Goal: Task Accomplishment & Management: Complete application form

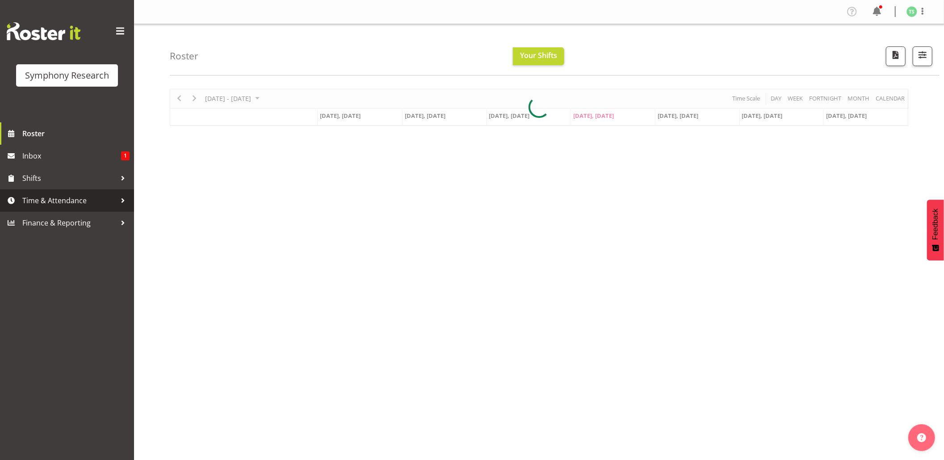
click at [37, 197] on span "Time & Attendance" at bounding box center [69, 200] width 94 height 13
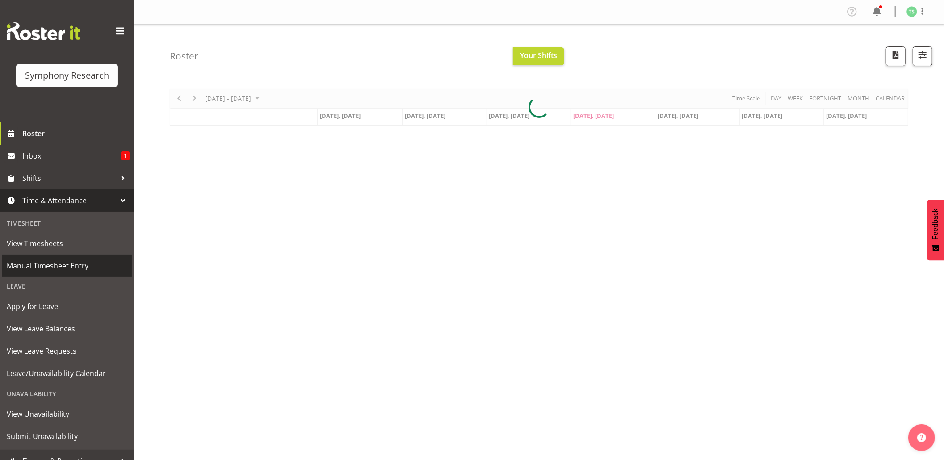
click at [40, 263] on span "Manual Timesheet Entry" at bounding box center [67, 265] width 121 height 13
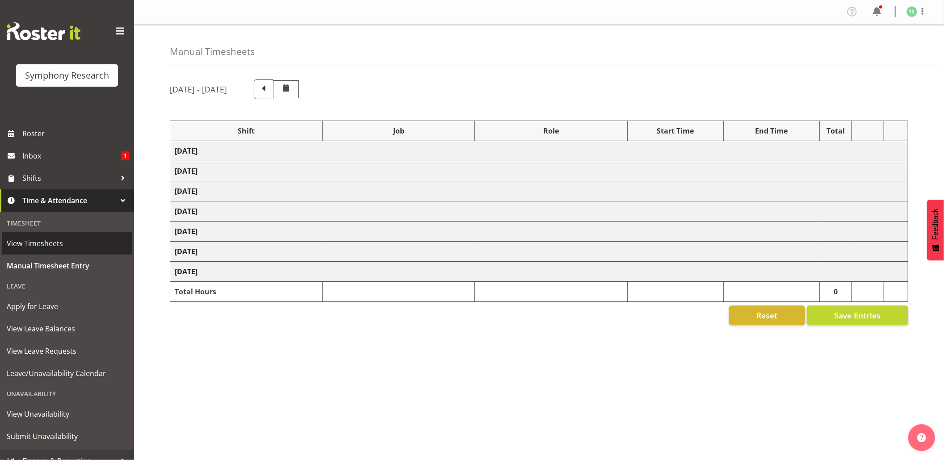
select select "56692"
select select "10499"
select select "47"
select select "56692"
select select "10499"
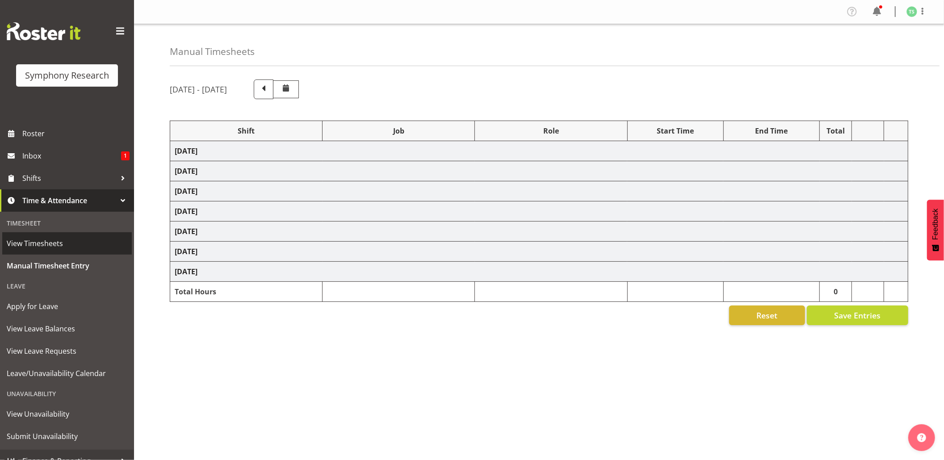
select select "47"
select select "48116"
select select "10575"
select select "47"
select select "56692"
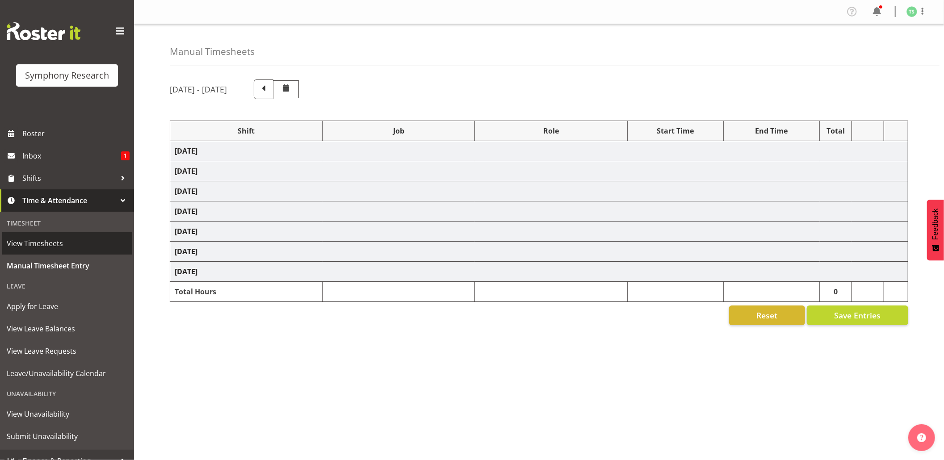
select select "10499"
select select "47"
select select "56692"
select select "10499"
select select "47"
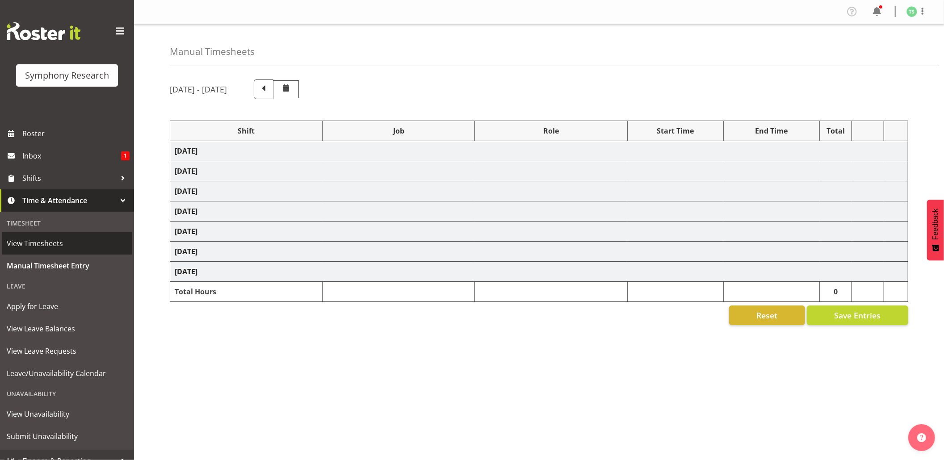
select select "26078"
select select "9426"
select select "47"
select select "103"
select select "10499"
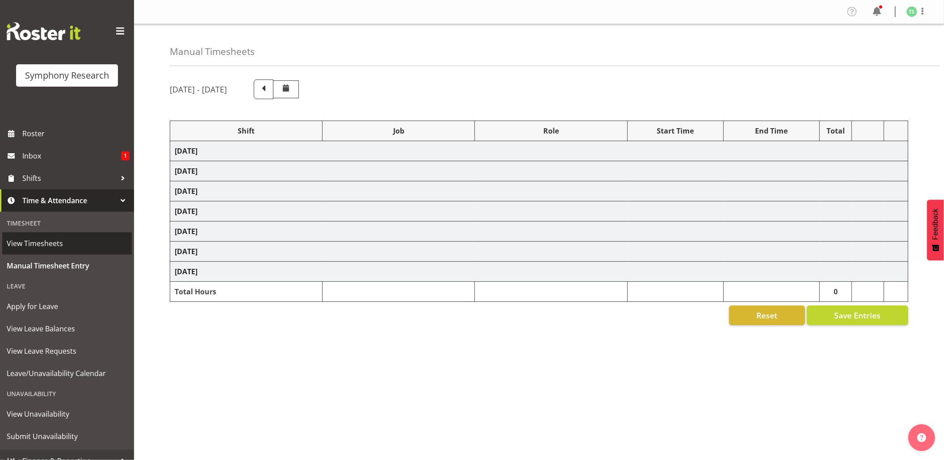
select select "47"
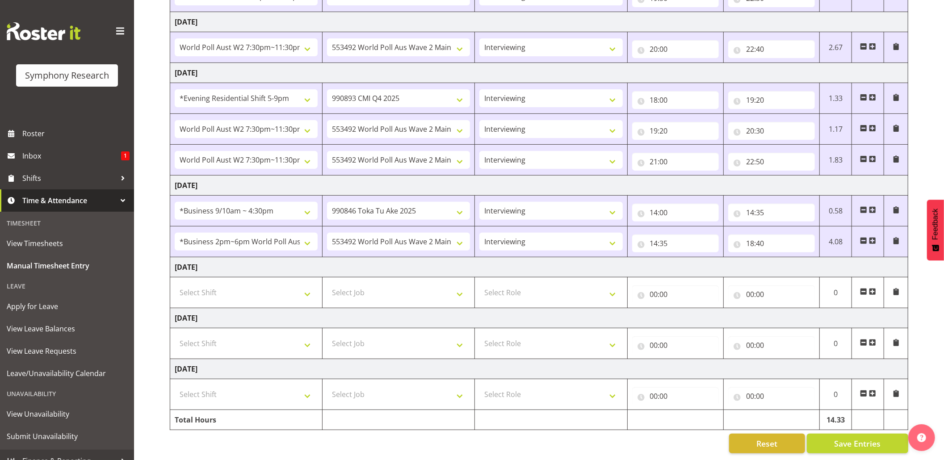
scroll to position [192, 0]
click at [926, 278] on div "September 29th - October 5th 2025 Shift Job Role Start Time End Time Total Mond…" at bounding box center [557, 176] width 774 height 567
click at [873, 237] on span at bounding box center [872, 240] width 7 height 7
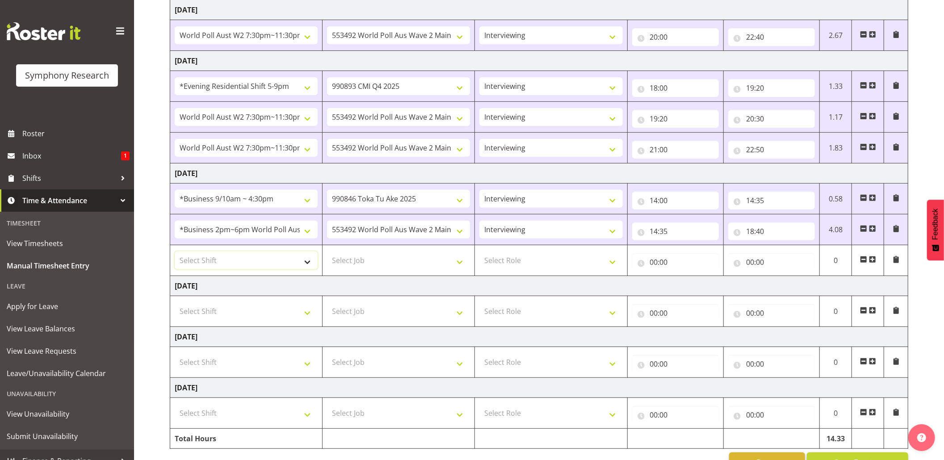
click at [306, 265] on select "Select Shift !!Weekend Residential (Roster IT Shift Label) *Business 9/10am ~ 4…" at bounding box center [246, 261] width 143 height 18
select select "56692"
click at [175, 254] on select "Select Shift !!Weekend Residential (Roster IT Shift Label) *Business 9/10am ~ 4…" at bounding box center [246, 261] width 143 height 18
click at [458, 269] on select "Select Job 550060 IF Admin 553492 World Poll Aus Wave 2 Main 2025 553493 World …" at bounding box center [398, 261] width 143 height 18
select select "10499"
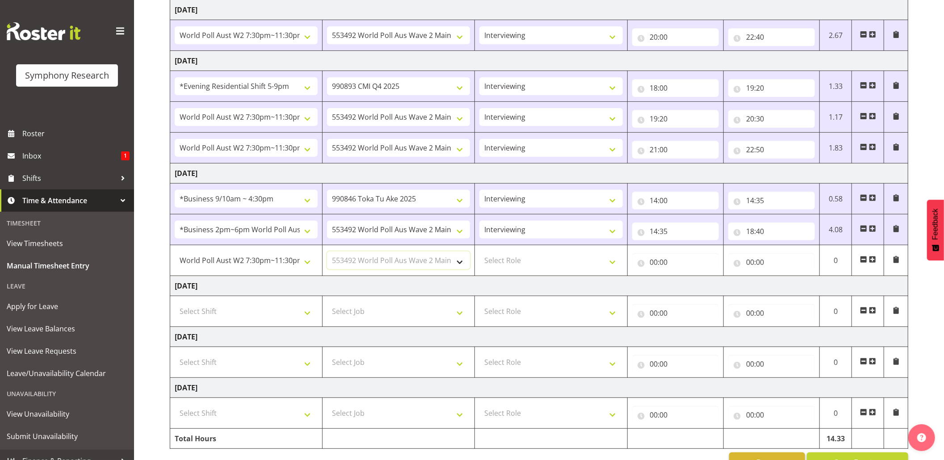
click at [327, 254] on select "Select Job 550060 IF Admin 553492 World Poll Aus Wave 2 Main 2025 553493 World …" at bounding box center [398, 261] width 143 height 18
click at [607, 264] on select "Select Role Briefing Interviewing" at bounding box center [550, 261] width 143 height 18
select select "47"
click at [479, 254] on select "Select Role Briefing Interviewing" at bounding box center [550, 261] width 143 height 18
click at [663, 261] on input "00:00" at bounding box center [675, 262] width 87 height 18
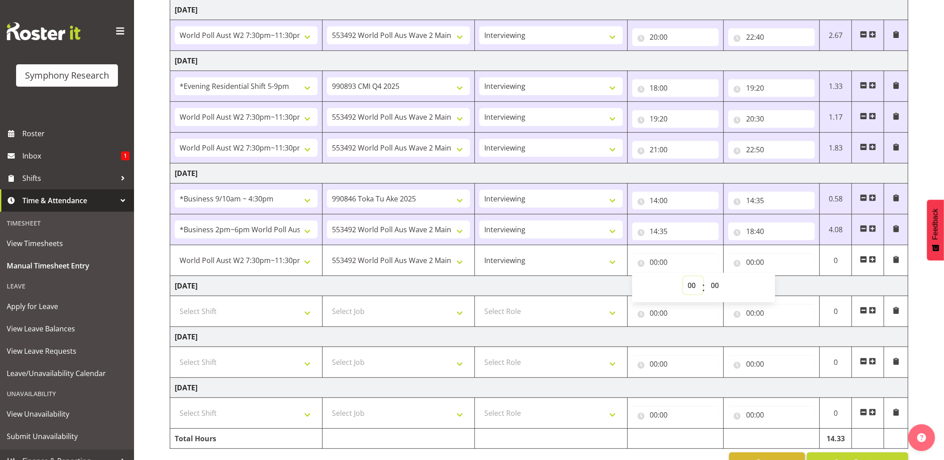
click at [697, 283] on select "00 01 02 03 04 05 06 07 08 09 10 11 12 13 14 15 16 17 18 19 20 21 22 23" at bounding box center [693, 286] width 20 height 18
select select "20"
click at [683, 279] on select "00 01 02 03 04 05 06 07 08 09 10 11 12 13 14 15 16 17 18 19 20 21 22 23" at bounding box center [693, 286] width 20 height 18
type input "20:00"
click at [751, 261] on input "00:00" at bounding box center [771, 262] width 87 height 18
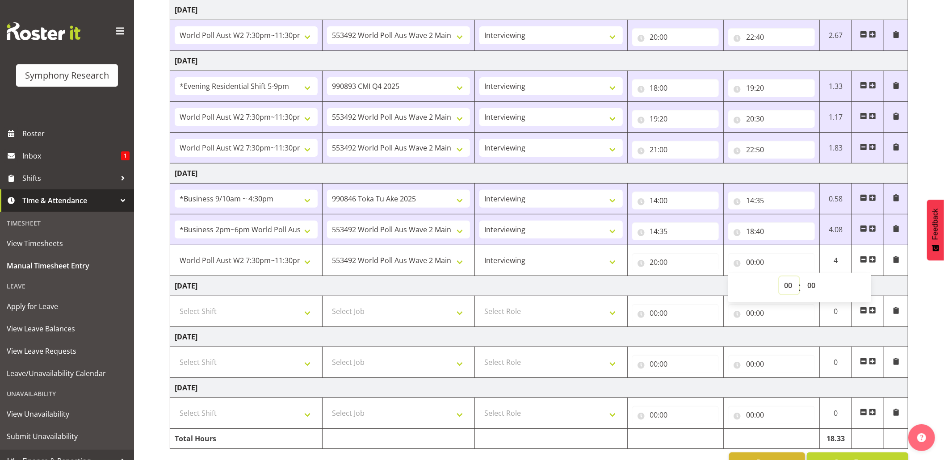
click at [785, 286] on select "00 01 02 03 04 05 06 07 08 09 10 11 12 13 14 15 16 17 18 19 20 21 22 23" at bounding box center [789, 286] width 20 height 18
select select "22"
click at [779, 279] on select "00 01 02 03 04 05 06 07 08 09 10 11 12 13 14 15 16 17 18 19 20 21 22 23" at bounding box center [789, 286] width 20 height 18
type input "22:00"
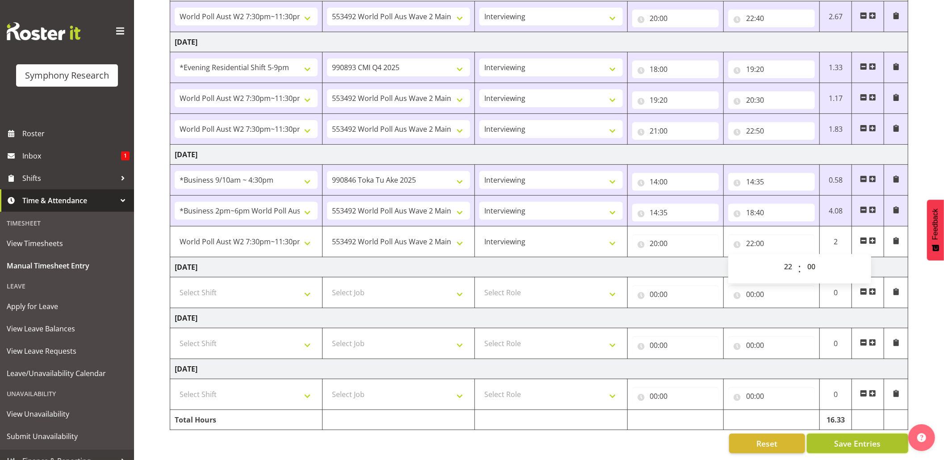
click at [832, 434] on button "Save Entries" at bounding box center [857, 444] width 101 height 20
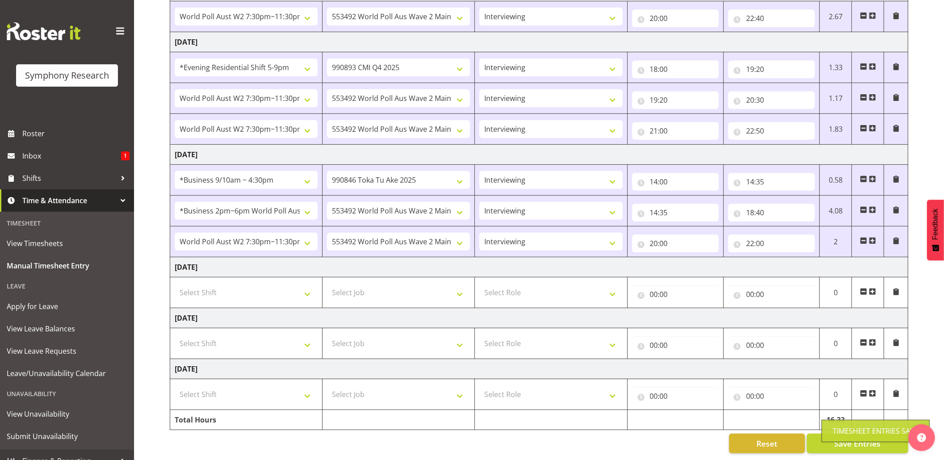
click at [839, 432] on div "Timesheet Entries Save" at bounding box center [876, 431] width 86 height 11
click at [841, 438] on span "Save Entries" at bounding box center [857, 444] width 46 height 12
click at [840, 434] on button "Save Entries" at bounding box center [857, 444] width 101 height 20
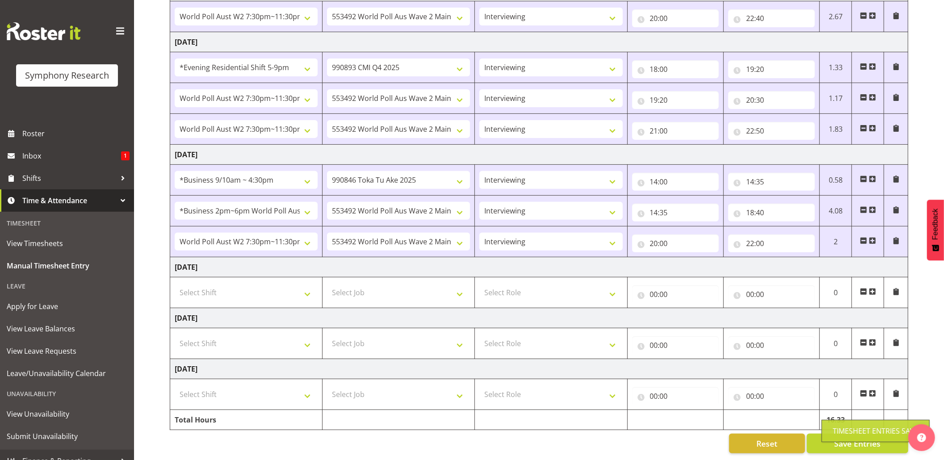
click at [837, 424] on div "Timesheet Entries Save" at bounding box center [876, 431] width 108 height 22
click at [836, 424] on div "Timesheet Entries Save" at bounding box center [876, 431] width 108 height 22
click at [841, 438] on span "Save Entries" at bounding box center [857, 444] width 46 height 12
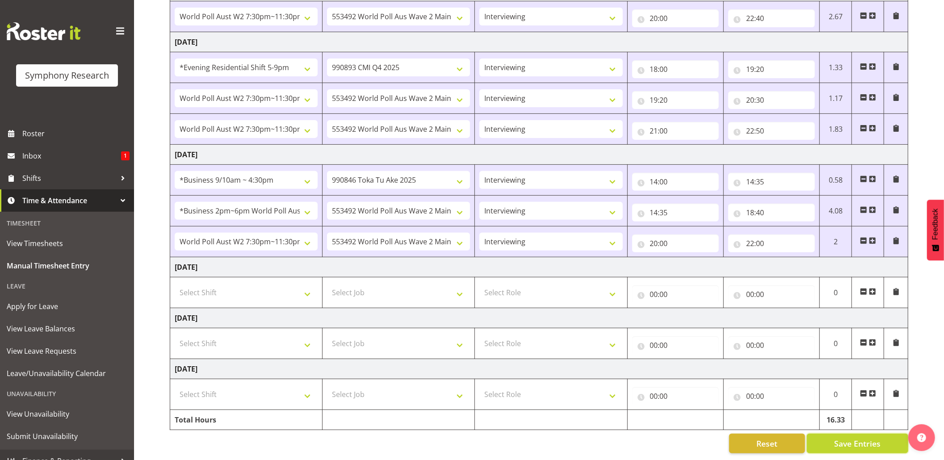
click at [840, 438] on span "Save Entries" at bounding box center [857, 444] width 46 height 12
click at [841, 438] on span "Save Entries" at bounding box center [857, 444] width 46 height 12
click at [841, 432] on div "Timesheet Entries Save" at bounding box center [876, 431] width 86 height 11
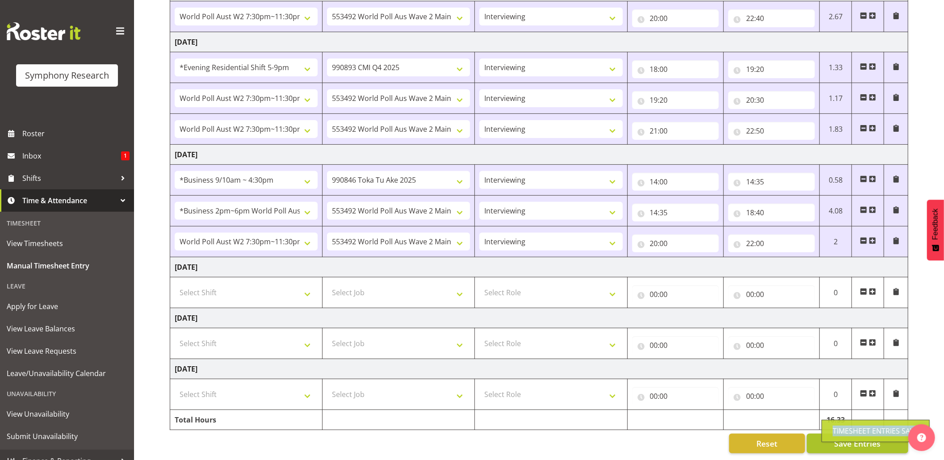
click at [841, 432] on div "Timesheet Entries Save" at bounding box center [876, 431] width 86 height 11
click at [844, 436] on div "Timesheet Entries Save" at bounding box center [876, 431] width 108 height 22
click at [848, 432] on div "Timesheet Entries Save" at bounding box center [876, 431] width 108 height 22
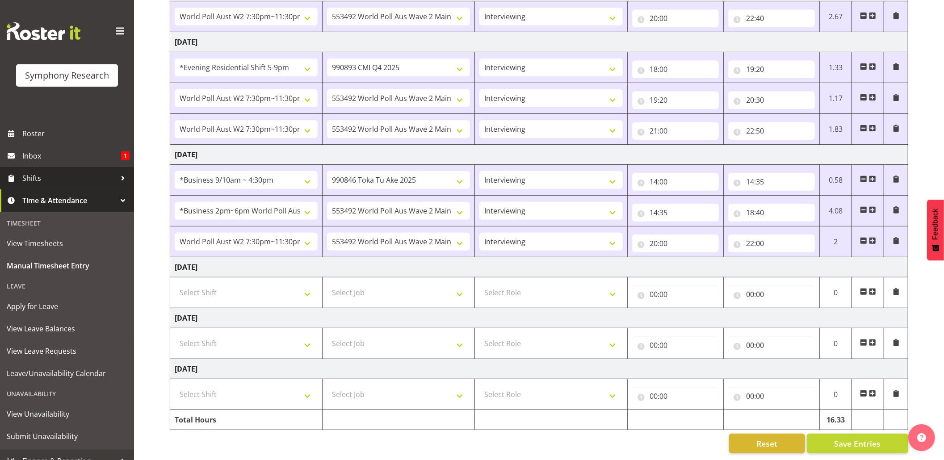
click at [36, 179] on span "Shifts" at bounding box center [69, 178] width 94 height 13
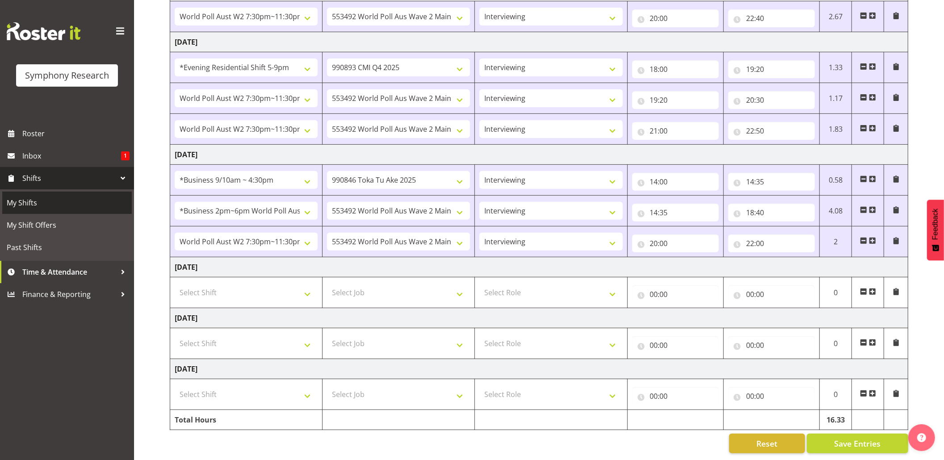
click at [29, 198] on span "My Shifts" at bounding box center [67, 202] width 121 height 13
